Goal: Manage account settings

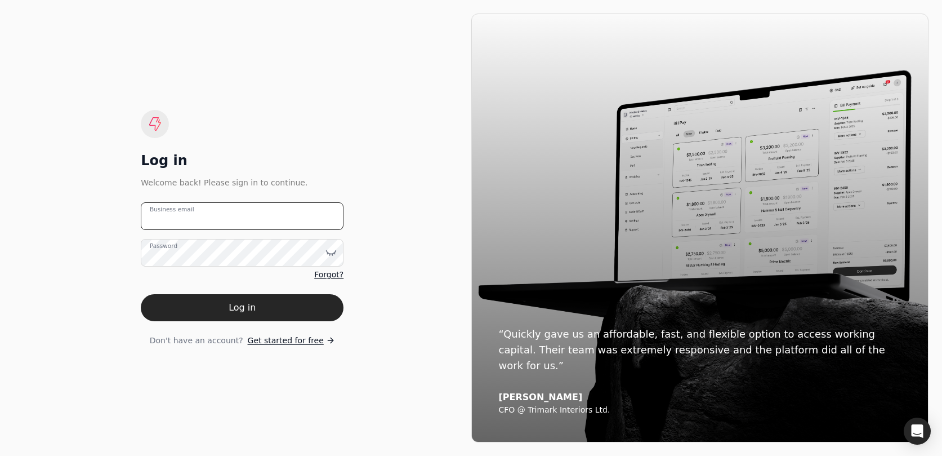
click at [239, 216] on email "Business email" at bounding box center [242, 216] width 203 height 28
type email "[EMAIL_ADDRESS][DOMAIN_NAME]"
click at [274, 315] on button "Log in" at bounding box center [242, 307] width 203 height 27
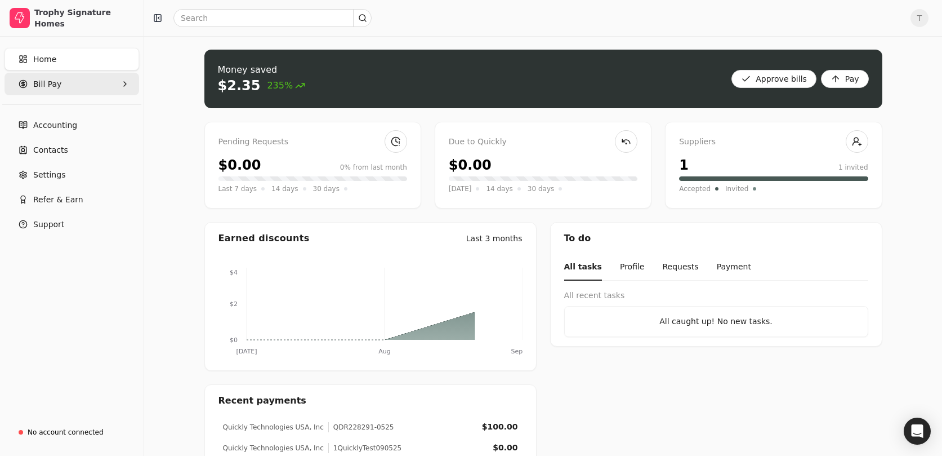
click at [74, 84] on Pay "Bill Pay" at bounding box center [72, 84] width 135 height 23
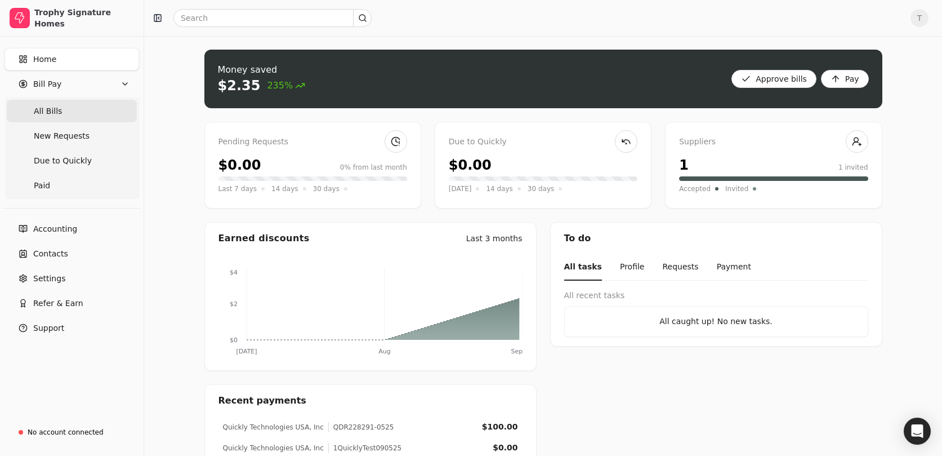
click at [55, 112] on span "All Bills" at bounding box center [48, 111] width 28 height 12
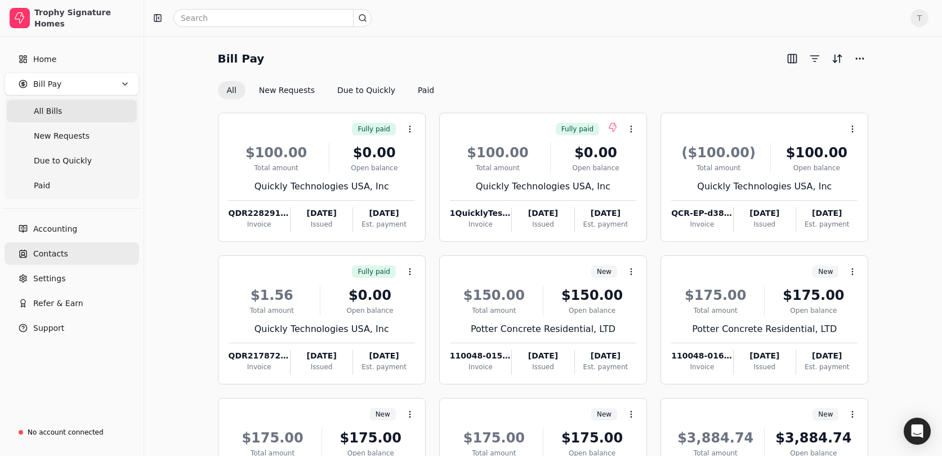
click at [55, 253] on span "Contacts" at bounding box center [50, 254] width 35 height 12
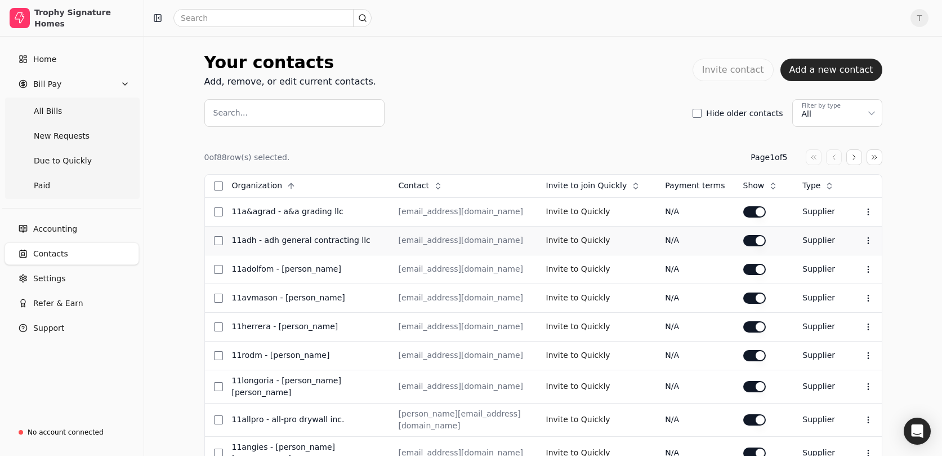
drag, startPoint x: 59, startPoint y: 276, endPoint x: 287, endPoint y: 226, distance: 233.0
click at [59, 276] on span "Settings" at bounding box center [49, 279] width 32 height 12
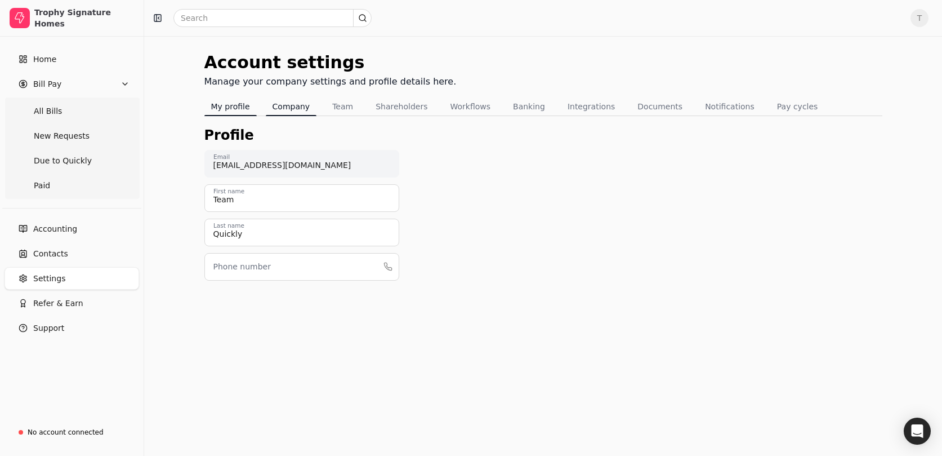
click at [296, 104] on button "Company" at bounding box center [291, 106] width 51 height 18
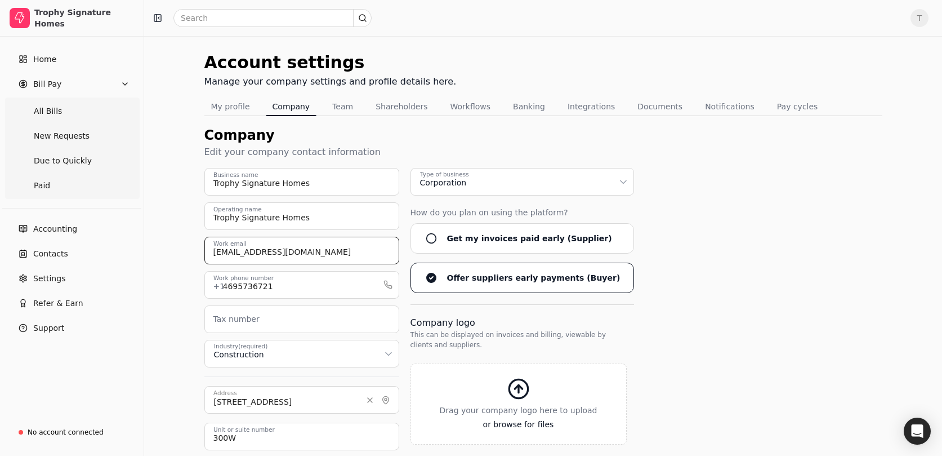
drag, startPoint x: 375, startPoint y: 249, endPoint x: -16, endPoint y: 248, distance: 390.9
click at [0, 248] on html "Trophy Signature Homes Home Bill Pay All Bills New Requests Due to Quickly Paid…" at bounding box center [471, 313] width 942 height 627
drag, startPoint x: 302, startPoint y: 258, endPoint x: 218, endPoint y: 275, distance: 86.3
click at [302, 258] on input "[EMAIL_ADDRESS][DOMAIN_NAME]" at bounding box center [301, 251] width 195 height 28
drag, startPoint x: 246, startPoint y: 253, endPoint x: 125, endPoint y: 246, distance: 121.3
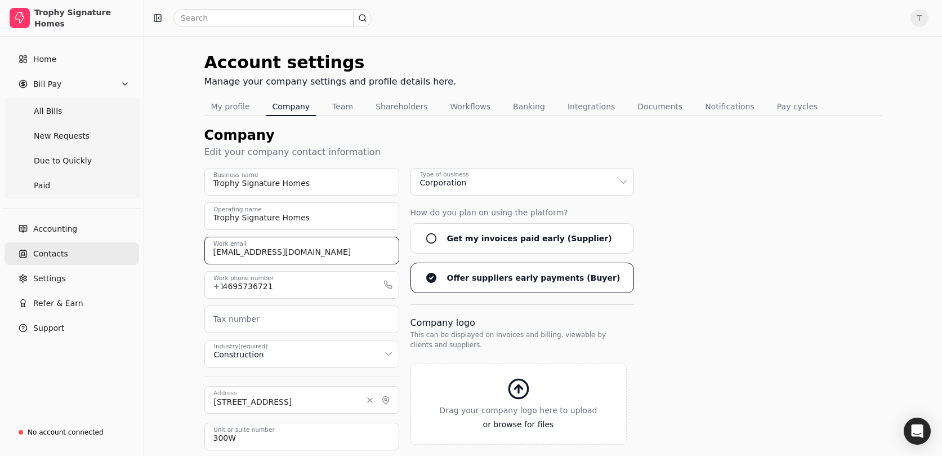
click at [125, 246] on div "Trophy Signature Homes Home Bill Pay All Bills New Requests Due to Quickly Paid…" at bounding box center [471, 313] width 942 height 627
paste input "Acccountspayable@"
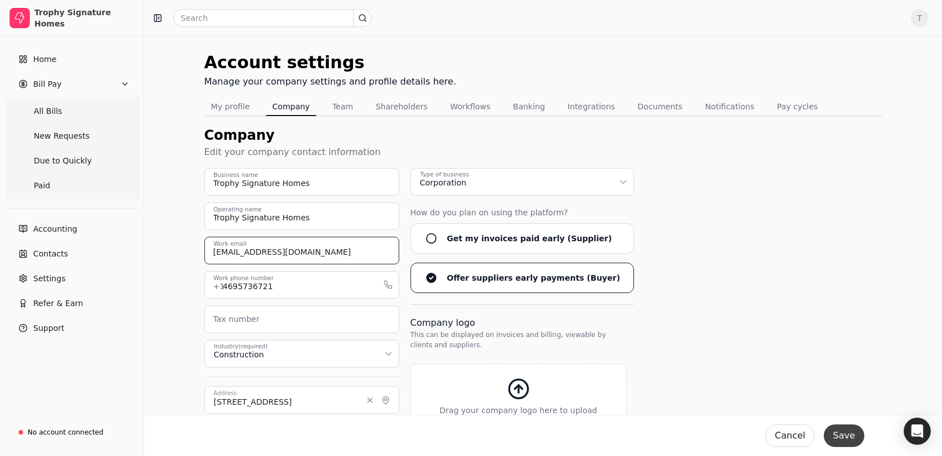
type input "[EMAIL_ADDRESS][DOMAIN_NAME]"
click at [834, 437] on button "Save" at bounding box center [844, 435] width 40 height 23
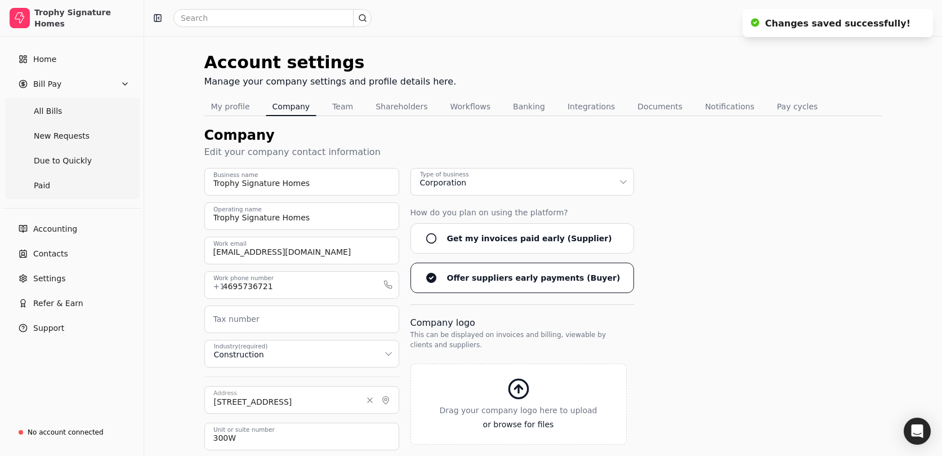
drag, startPoint x: 338, startPoint y: 106, endPoint x: 361, endPoint y: 132, distance: 34.3
click at [338, 106] on button "Team" at bounding box center [343, 106] width 34 height 18
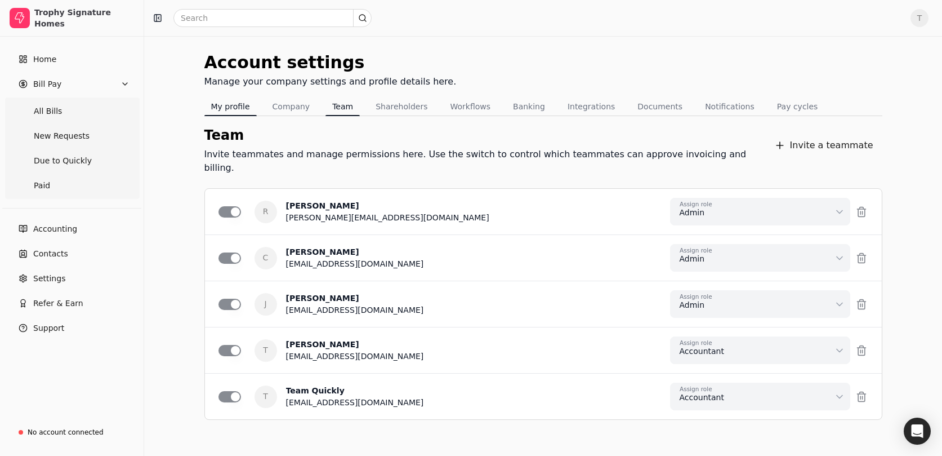
click at [241, 101] on button "My profile" at bounding box center [230, 106] width 52 height 18
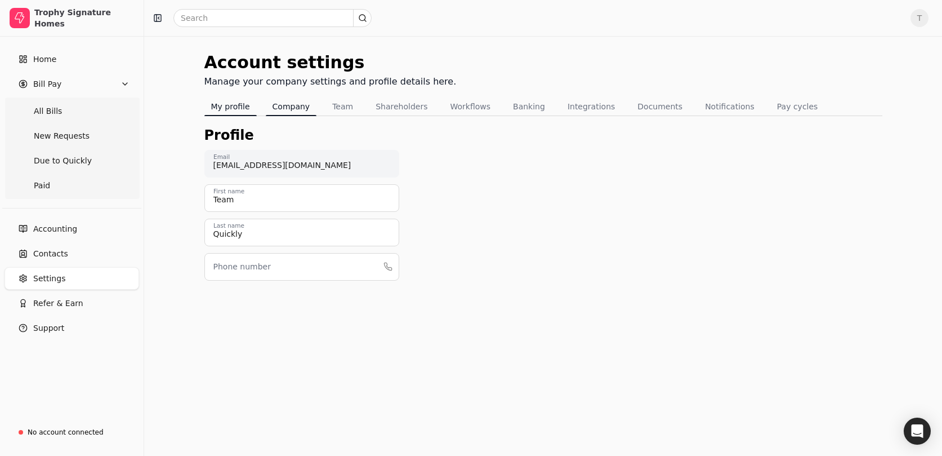
click at [290, 103] on button "Company" at bounding box center [291, 106] width 51 height 18
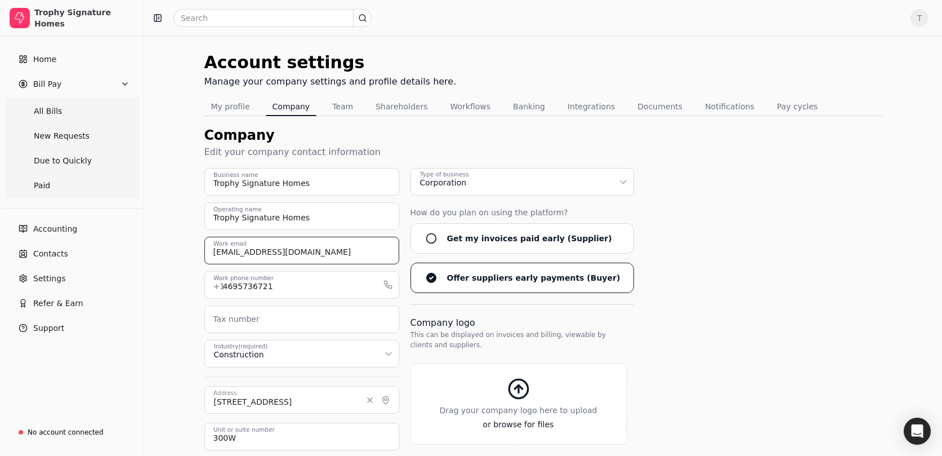
click at [218, 249] on input "[EMAIL_ADDRESS][DOMAIN_NAME]" at bounding box center [301, 251] width 195 height 28
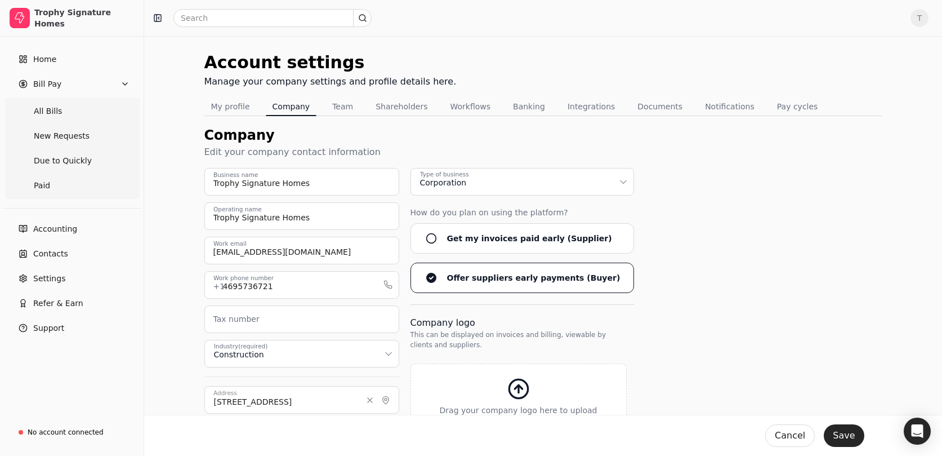
drag, startPoint x: 796, startPoint y: 433, endPoint x: 775, endPoint y: 426, distance: 22.3
click at [796, 433] on button "Cancel" at bounding box center [791, 435] width 50 height 23
click at [673, 211] on div "Trophy Signature Homes Business name Trophy Signature Homes Operating name [EMA…" at bounding box center [543, 364] width 678 height 392
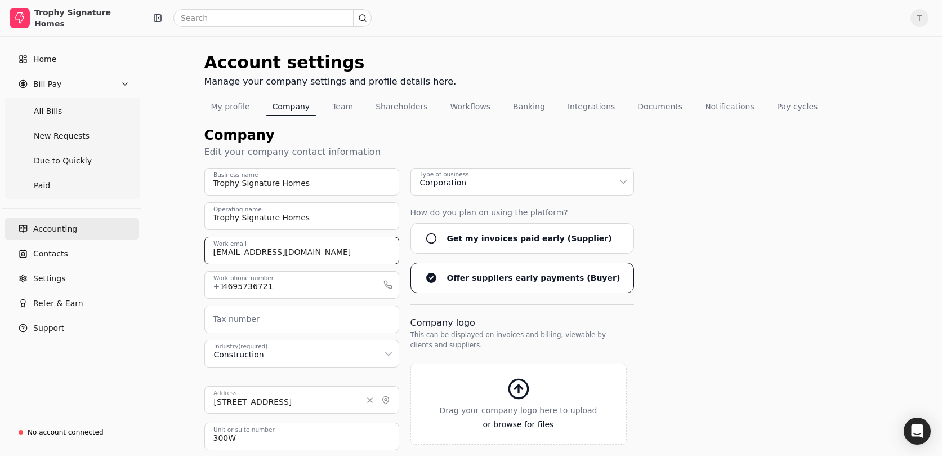
drag, startPoint x: 392, startPoint y: 253, endPoint x: 18, endPoint y: 230, distance: 374.7
click at [12, 232] on div "Trophy Signature Homes Home Bill Pay All Bills New Requests Due to Quickly Paid…" at bounding box center [471, 313] width 942 height 627
drag, startPoint x: 230, startPoint y: 252, endPoint x: 296, endPoint y: 258, distance: 66.7
click at [230, 252] on input "[EMAIL_ADDRESS][DOMAIN_NAME]" at bounding box center [301, 251] width 195 height 28
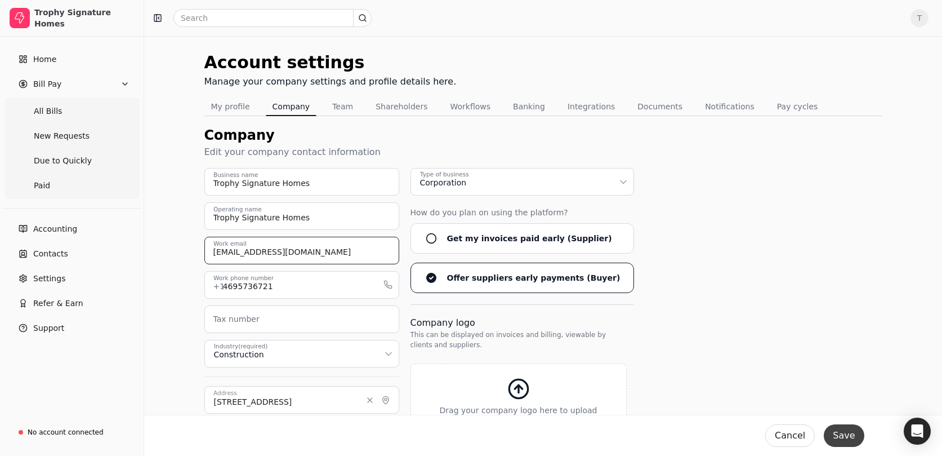
type input "[EMAIL_ADDRESS][DOMAIN_NAME]"
click at [859, 443] on button "Save" at bounding box center [844, 435] width 40 height 23
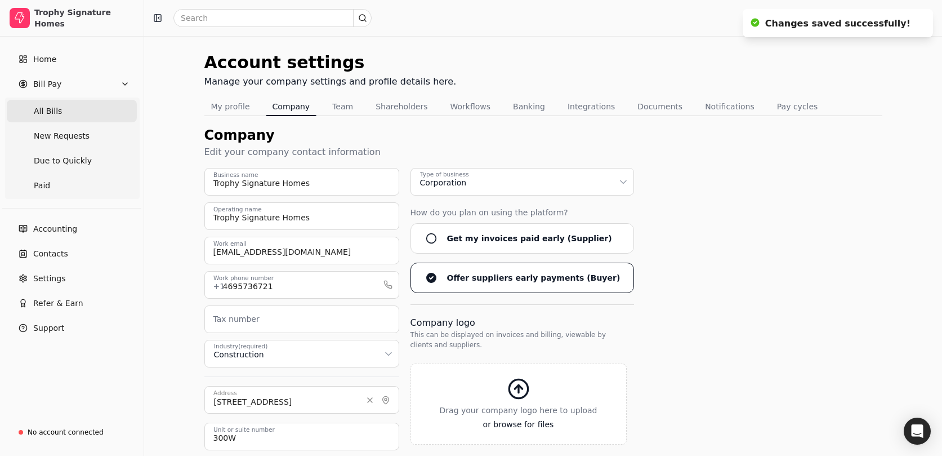
click at [64, 101] on Bills "All Bills" at bounding box center [72, 111] width 130 height 23
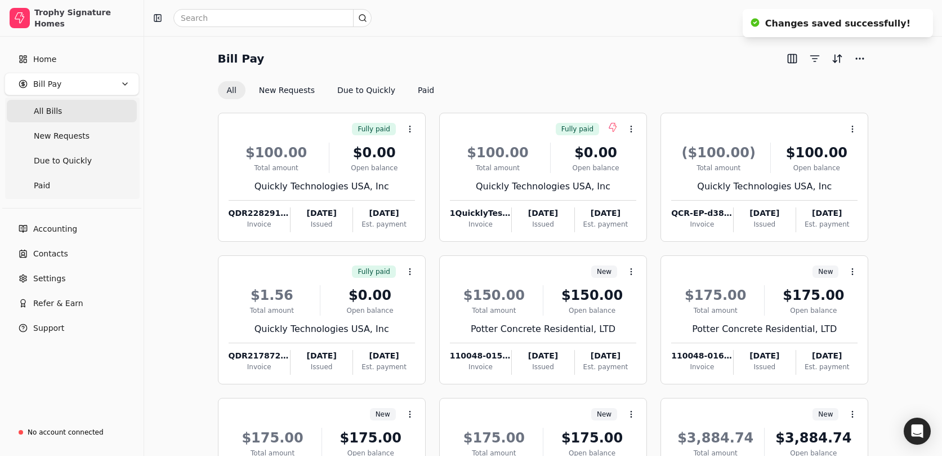
click at [551, 61] on div "Bill Pay" at bounding box center [543, 59] width 651 height 18
drag, startPoint x: 66, startPoint y: 110, endPoint x: 430, endPoint y: 97, distance: 364.1
click at [66, 110] on Bills "All Bills" at bounding box center [72, 111] width 130 height 23
click at [925, 19] on span "T" at bounding box center [920, 18] width 18 height 18
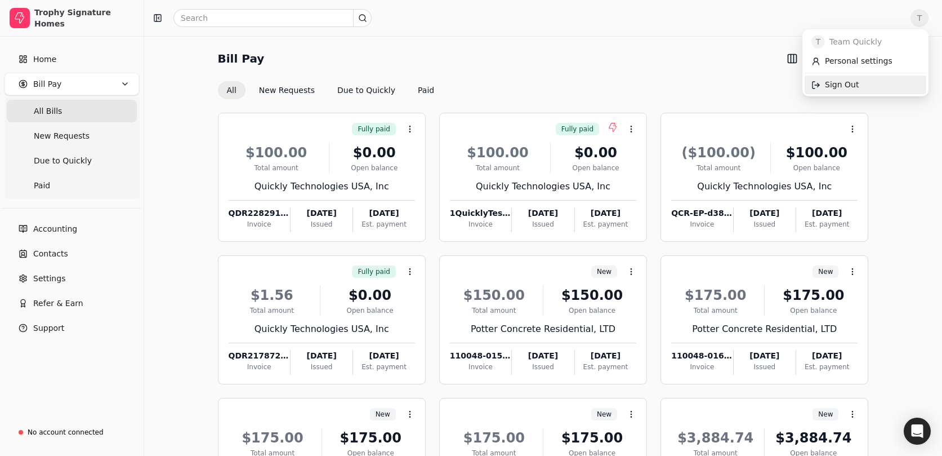
click at [860, 80] on link "Sign Out" at bounding box center [866, 84] width 122 height 19
